Goal: Information Seeking & Learning: Check status

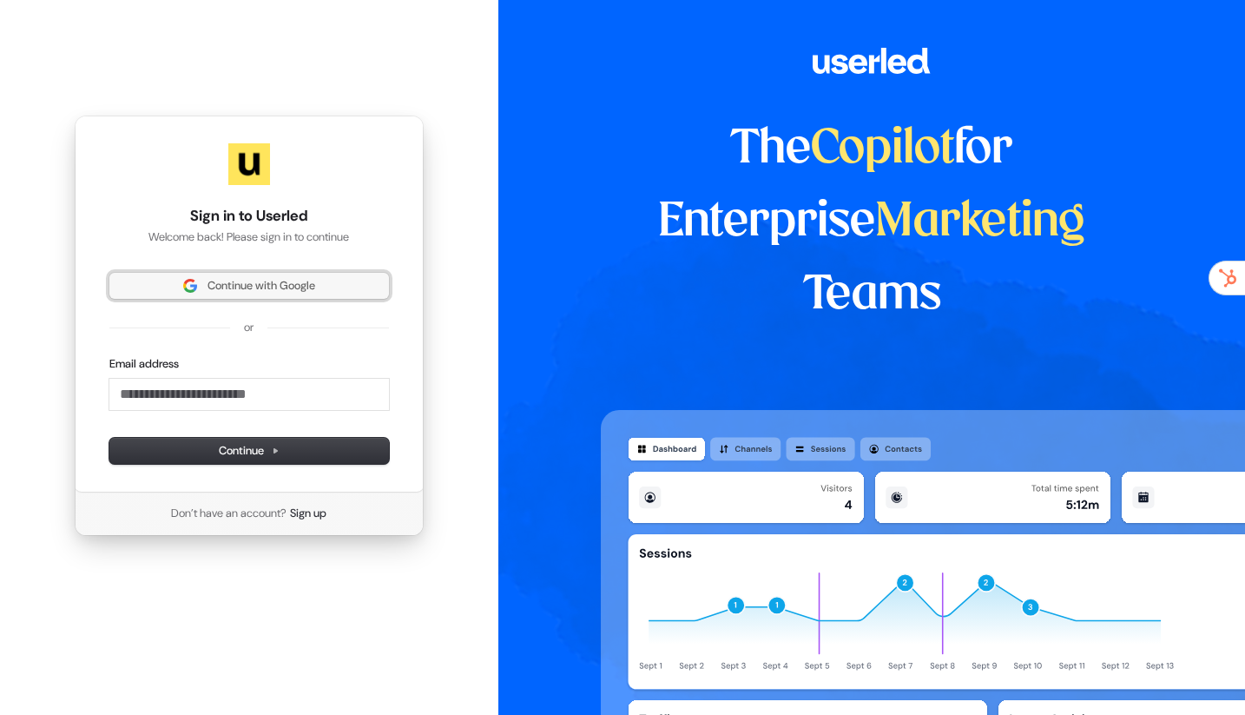
click at [316, 297] on button "Continue with Google" at bounding box center [249, 286] width 280 height 26
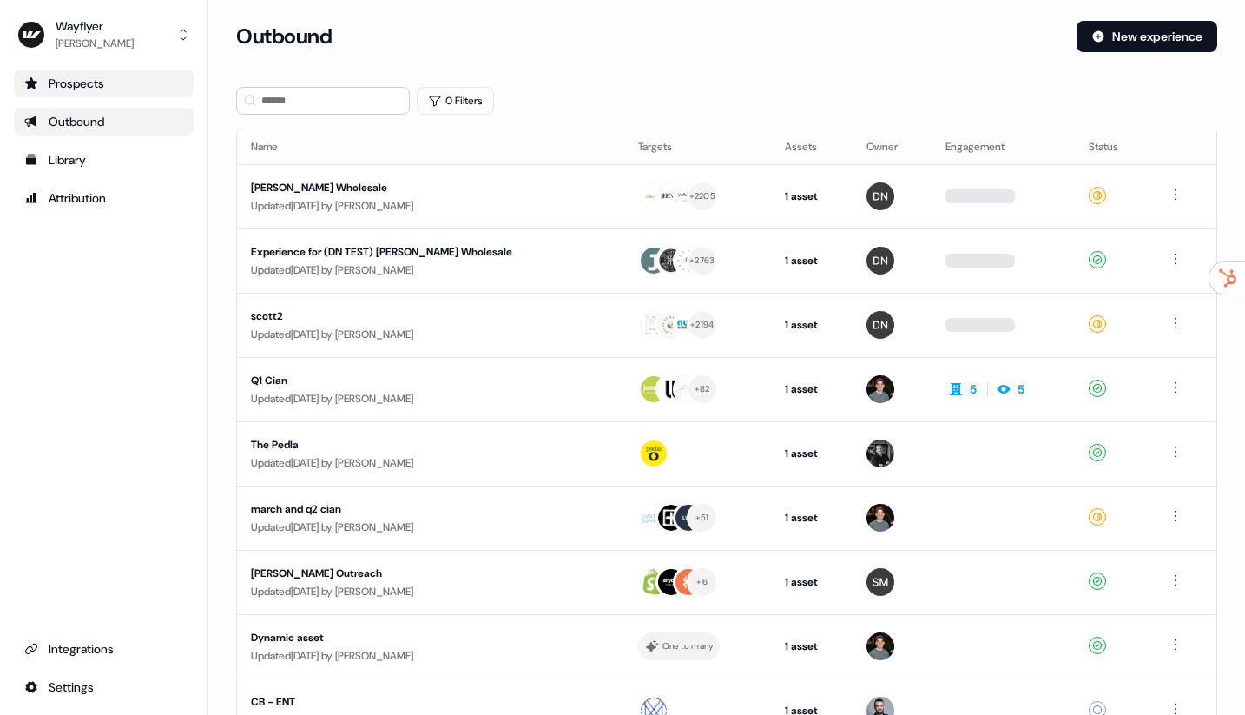
click at [111, 83] on div "Prospects" at bounding box center [103, 83] width 159 height 17
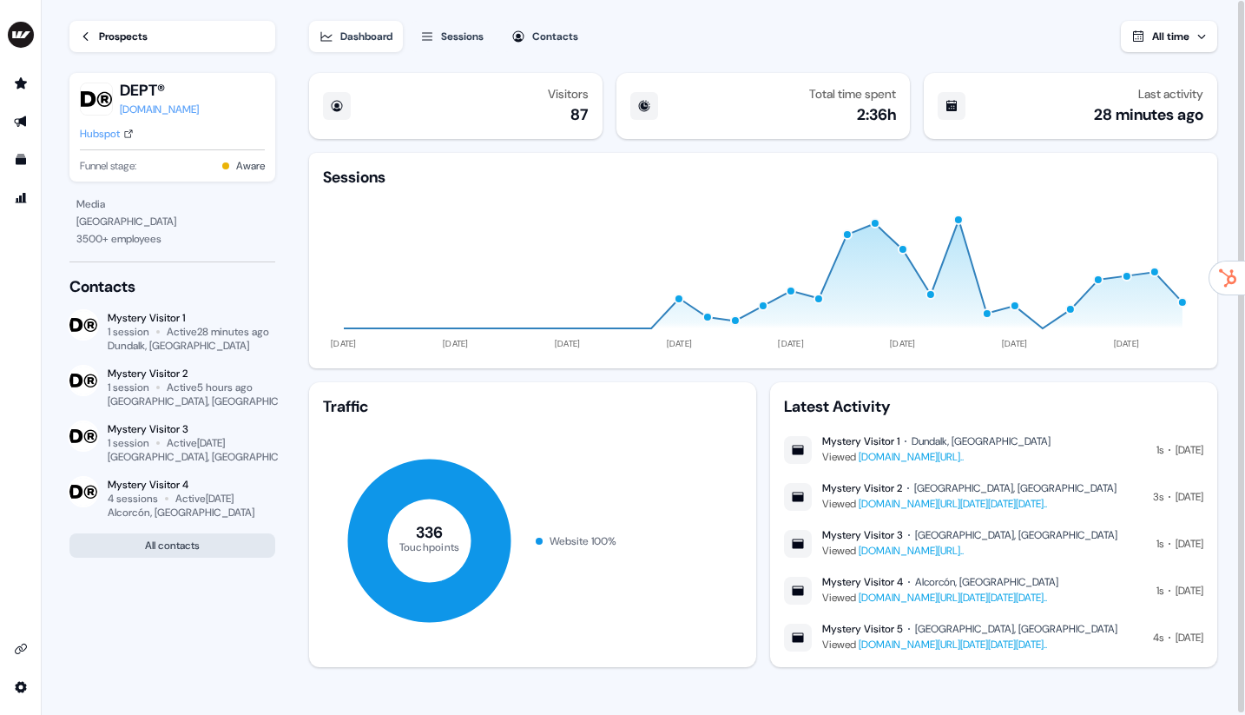
click at [163, 539] on button "All contacts" at bounding box center [172, 545] width 206 height 24
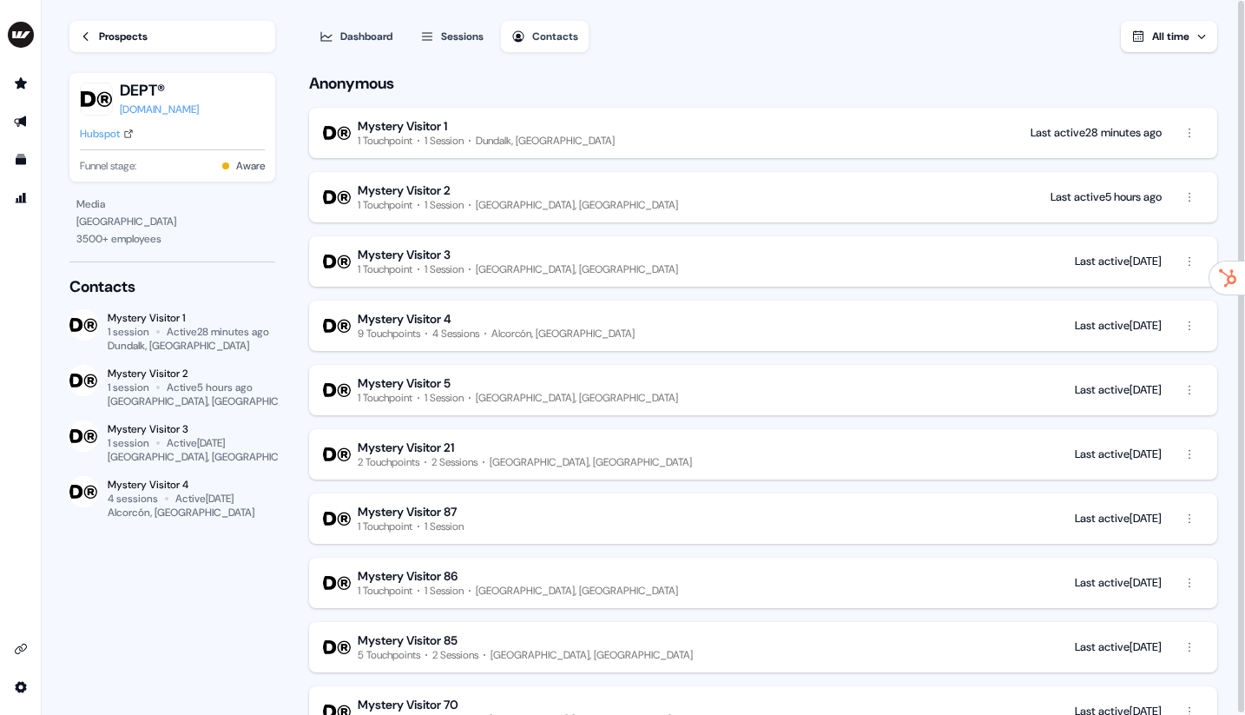
click at [454, 134] on div "1 Session" at bounding box center [444, 141] width 39 height 14
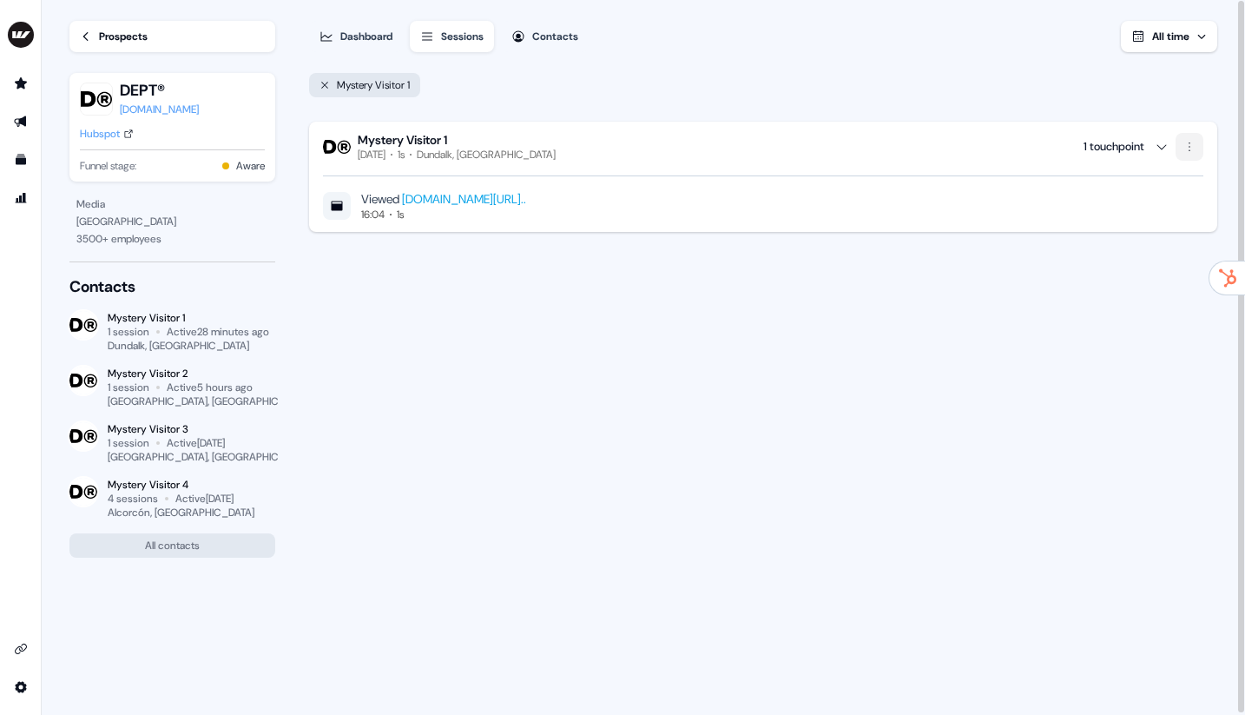
click at [1185, 150] on html "For the best experience switch devices to a bigger screen. Go to Userled.io Loa…" at bounding box center [622, 357] width 1245 height 715
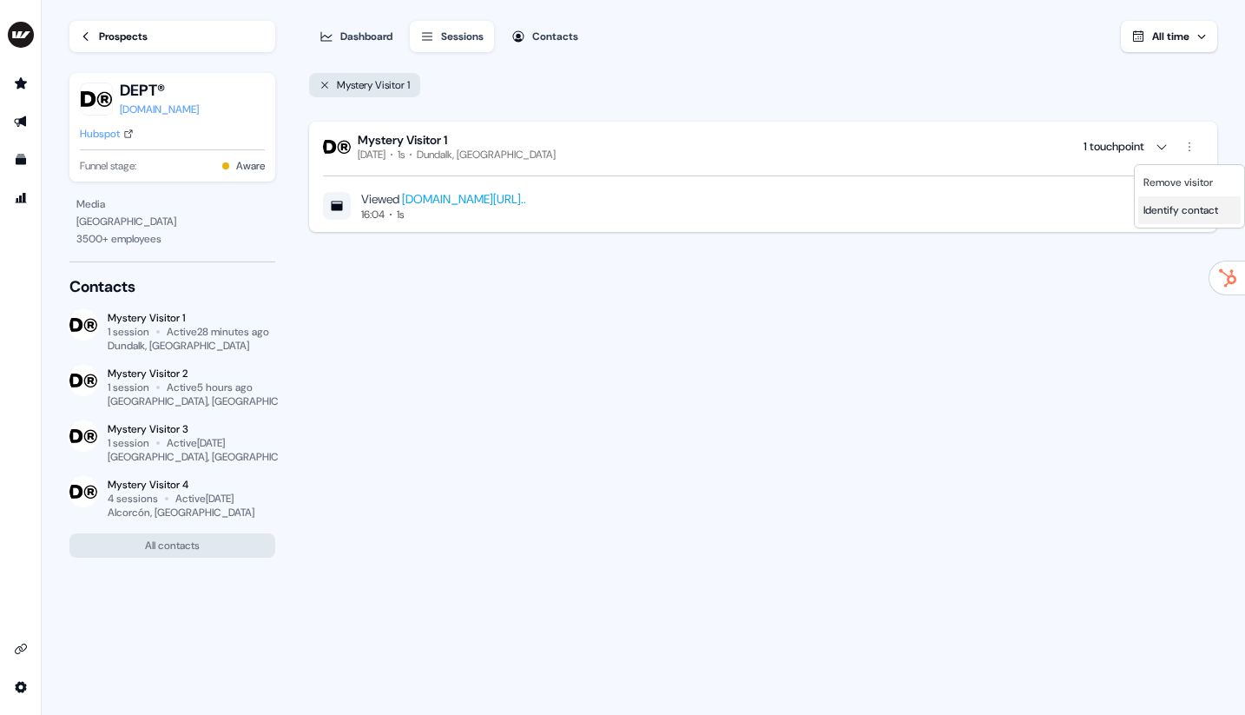
click at [1164, 211] on span "Identify contact" at bounding box center [1181, 210] width 75 height 14
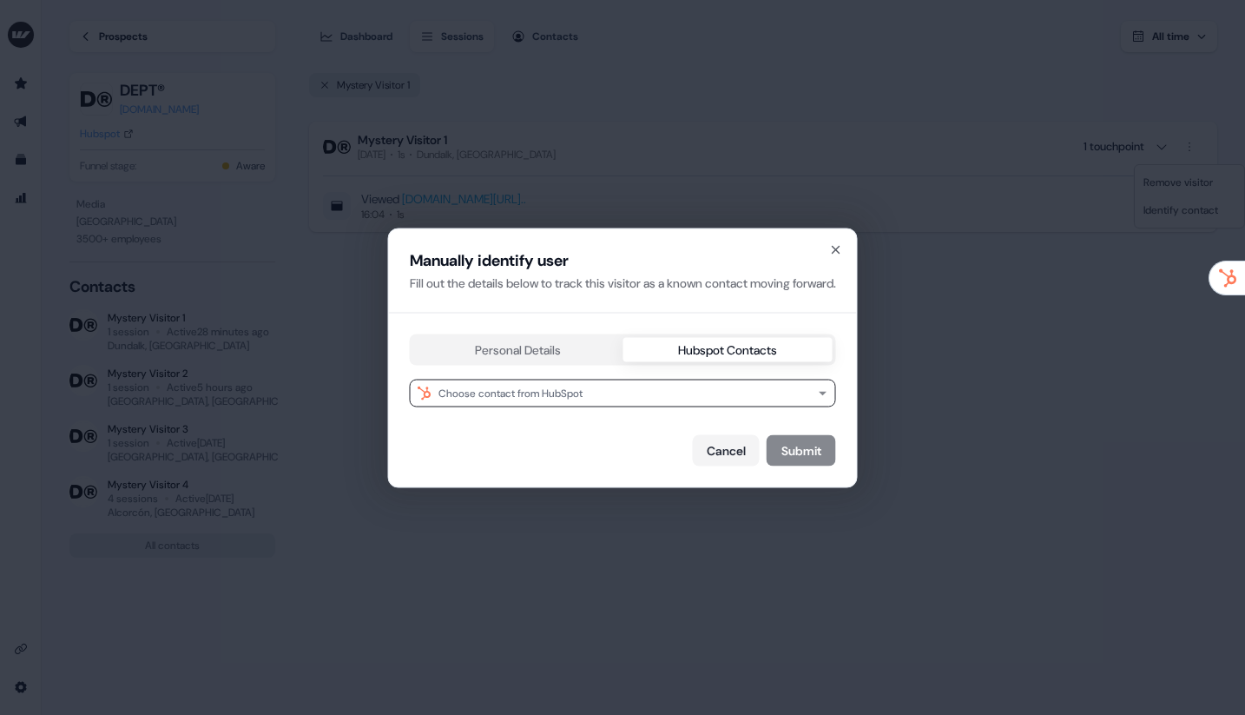
click at [770, 257] on div "Manually identify user Fill out the details below to track this visitor as a kn…" at bounding box center [623, 357] width 468 height 258
click at [857, 253] on div "Manually identify user Fill out the details below to track this visitor as a kn…" at bounding box center [623, 270] width 468 height 84
click at [840, 252] on icon "button" at bounding box center [836, 249] width 7 height 7
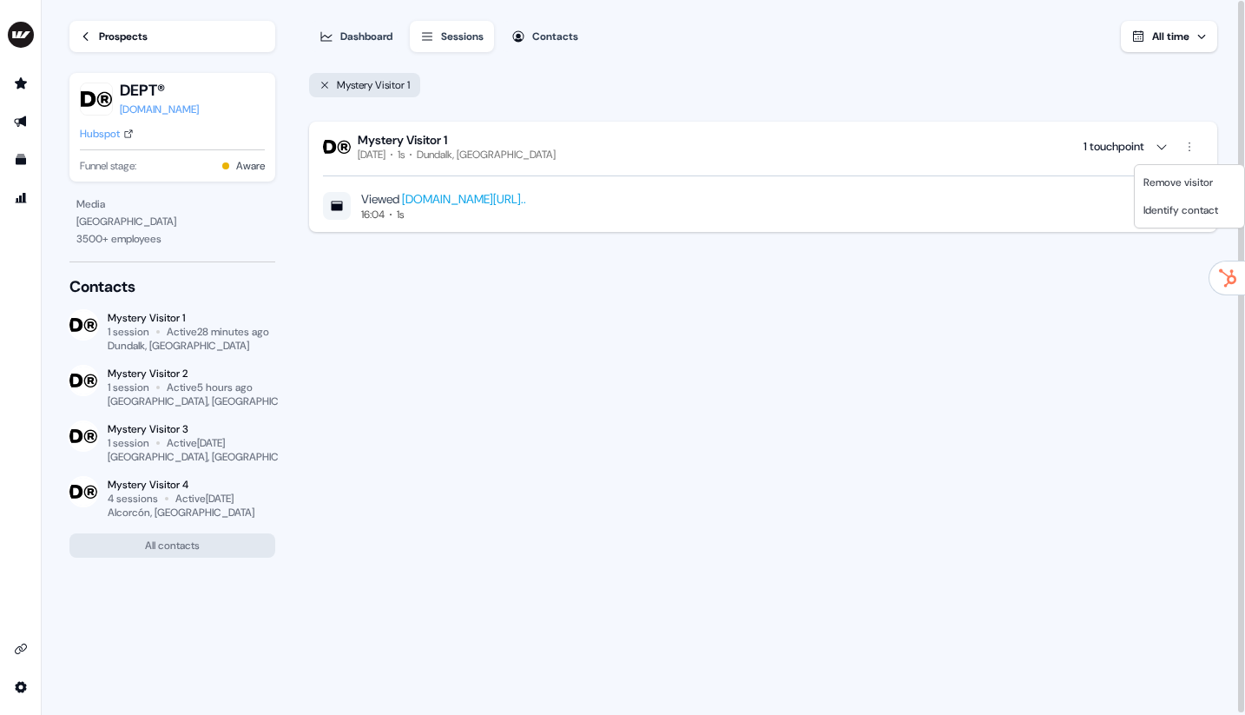
click at [153, 545] on html "For the best experience switch devices to a bigger screen. Go to Userled.io Loa…" at bounding box center [622, 357] width 1245 height 715
click at [326, 84] on icon at bounding box center [325, 85] width 10 height 10
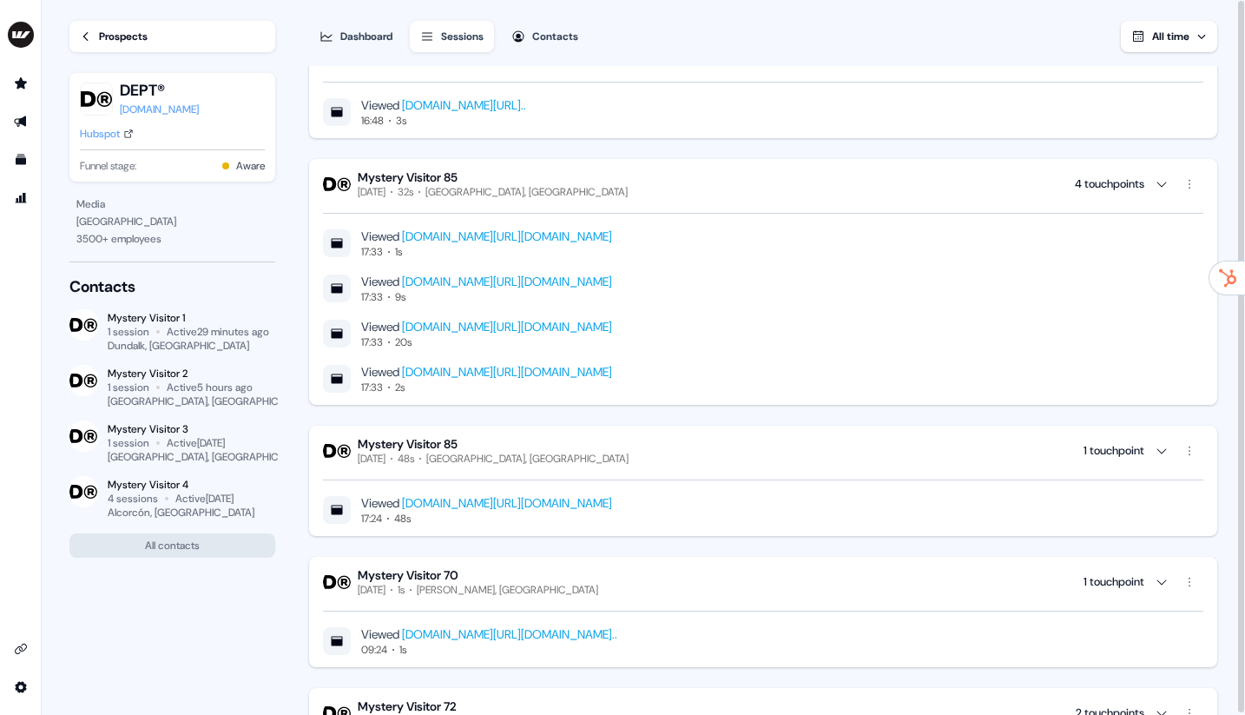
scroll to position [1583, 0]
click at [337, 22] on button "Dashboard" at bounding box center [356, 36] width 94 height 31
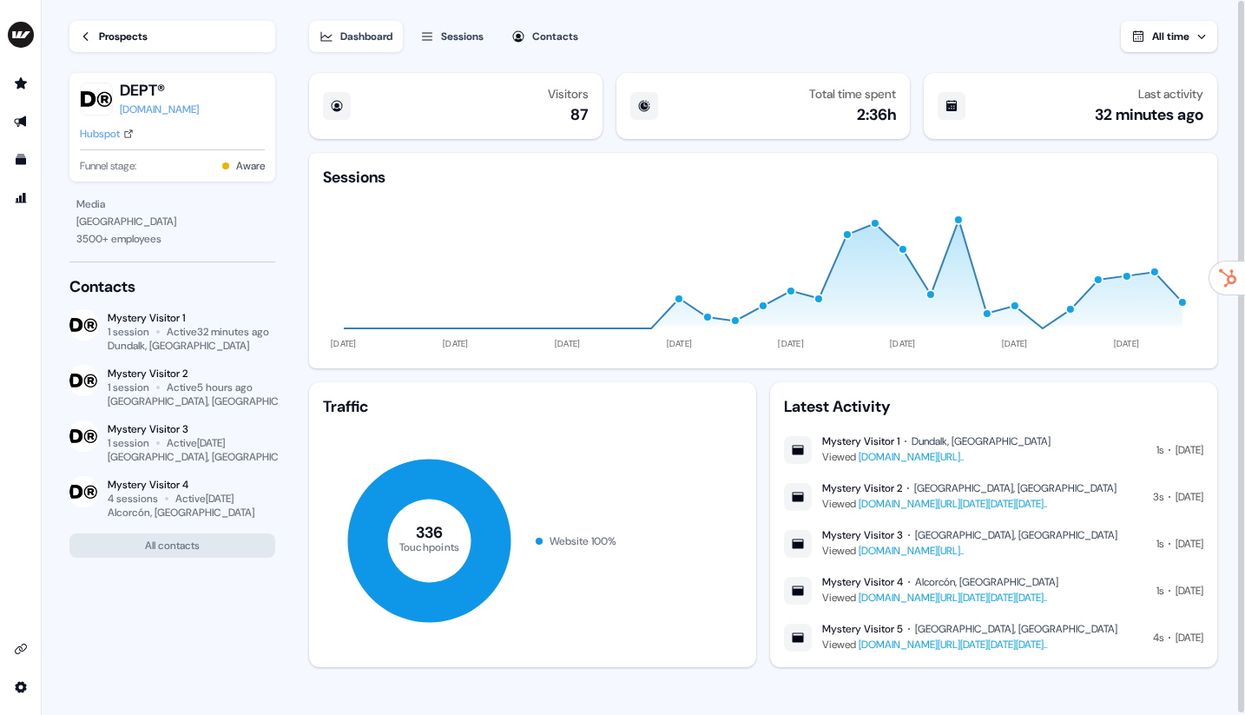
scroll to position [2, 0]
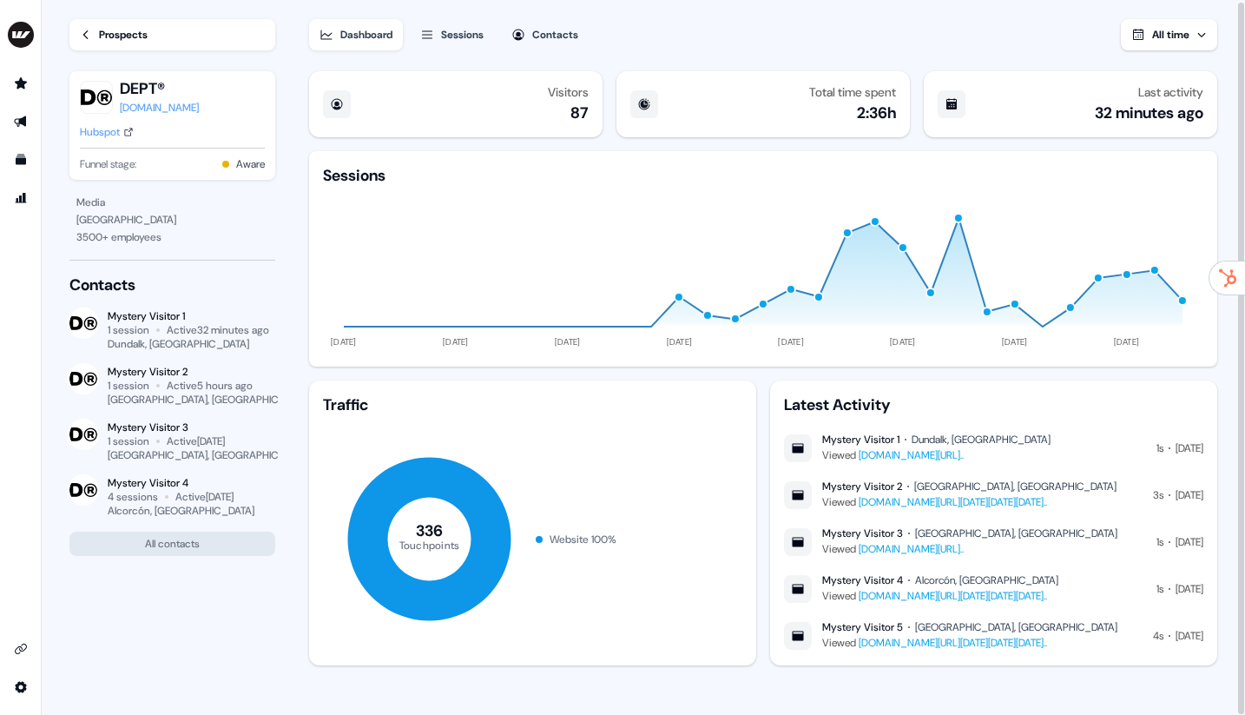
click at [1144, 39] on button "All time" at bounding box center [1169, 34] width 96 height 31
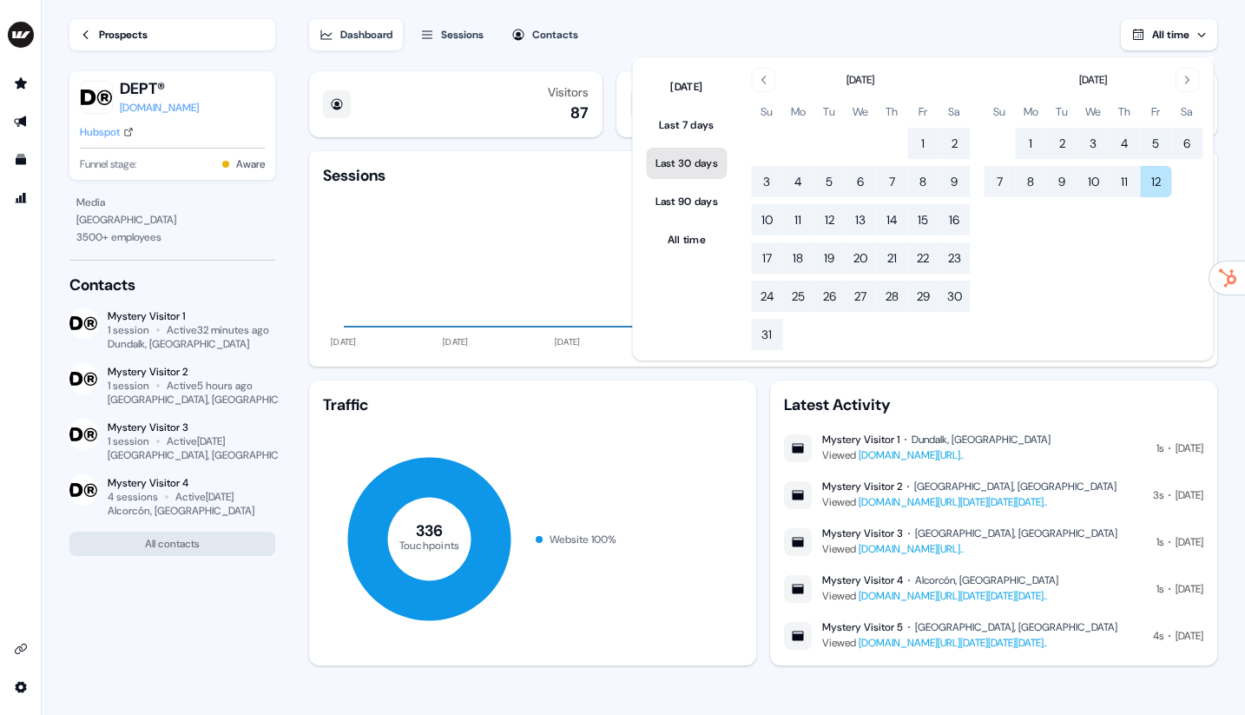
click at [702, 172] on button "Last 30 days" at bounding box center [687, 163] width 81 height 31
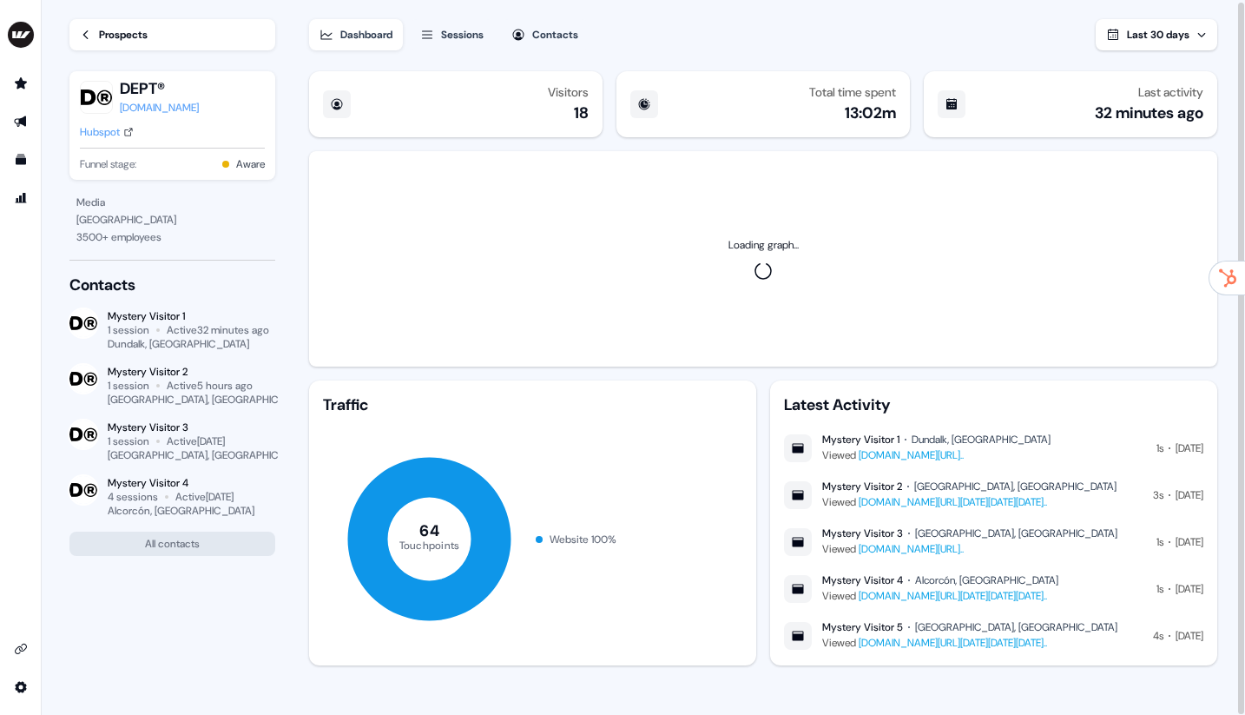
click at [748, 30] on div "Dashboard Sessions Contacts Last 30 days" at bounding box center [763, 24] width 908 height 52
